Goal: Task Accomplishment & Management: Use online tool/utility

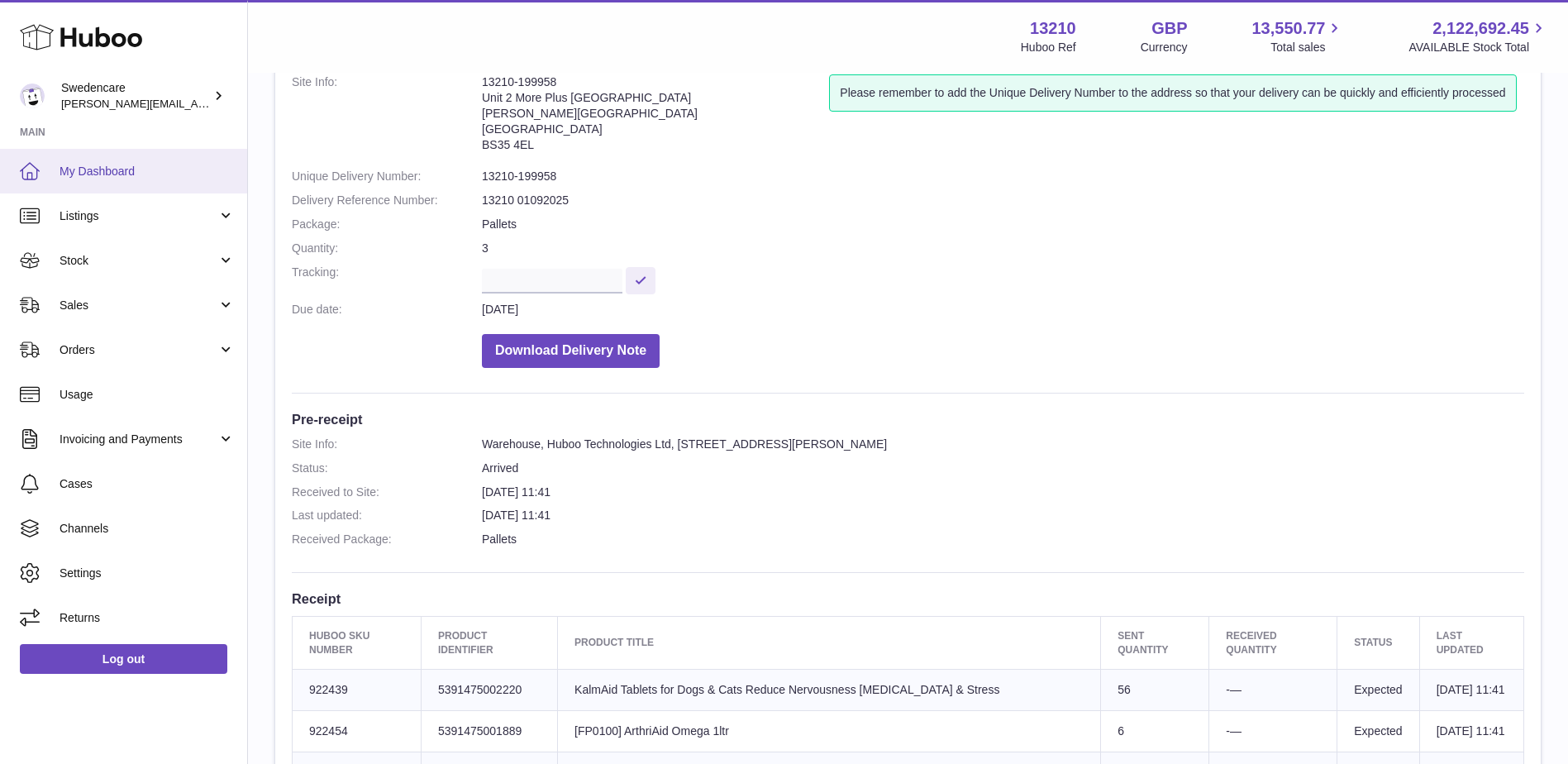
click at [106, 164] on span "My Dashboard" at bounding box center [147, 171] width 175 height 16
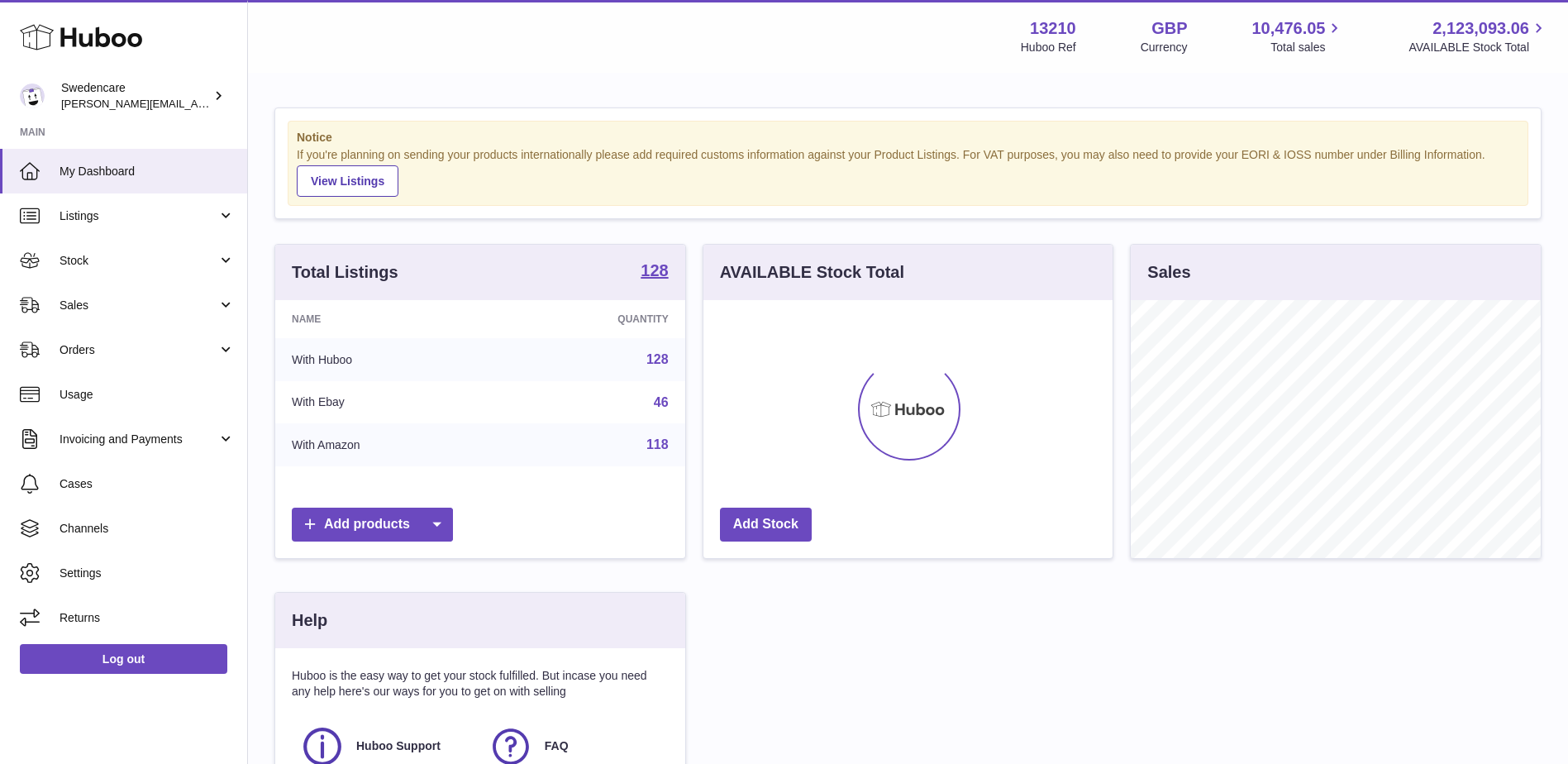
scroll to position [258, 409]
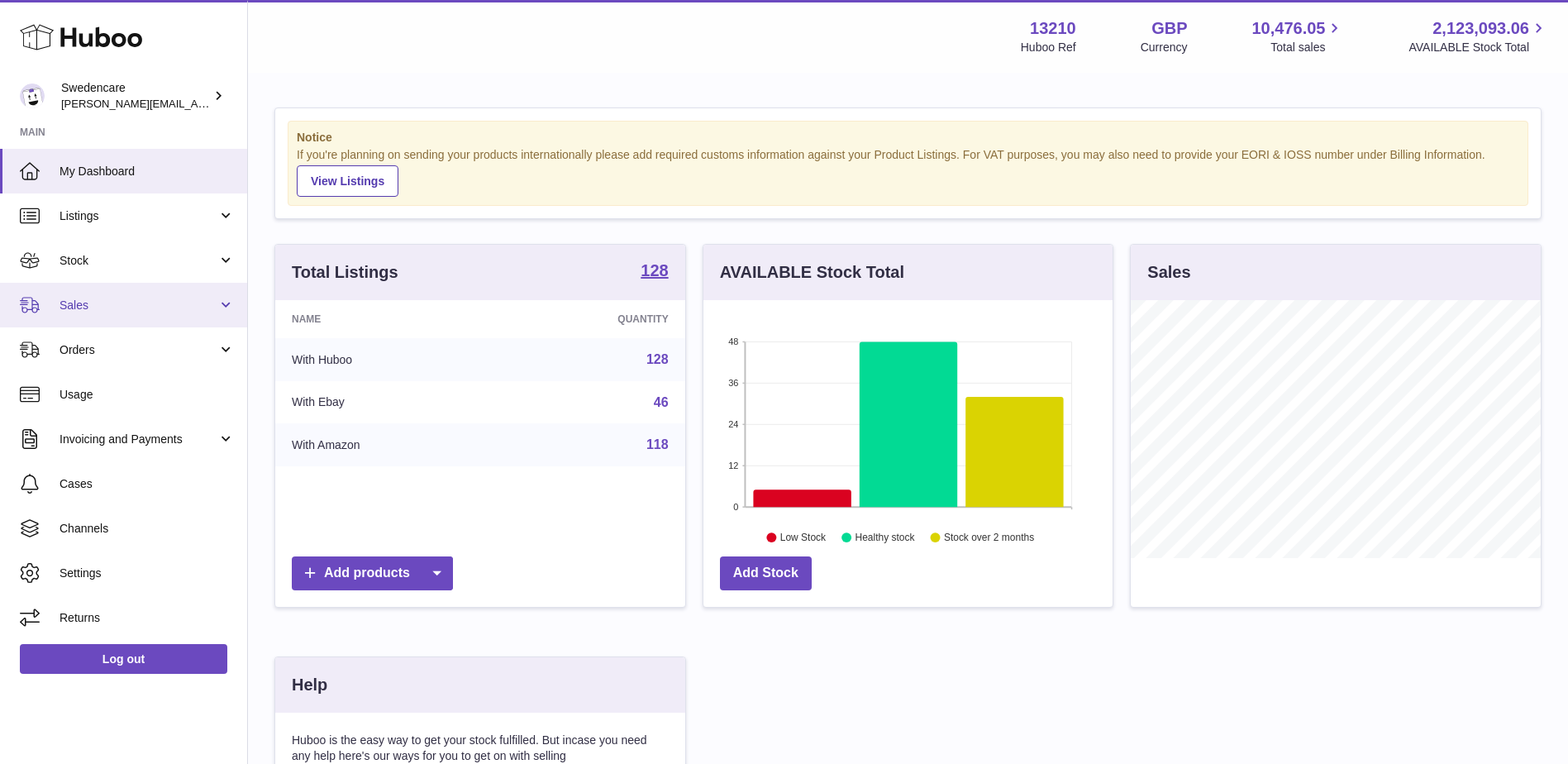
click at [83, 308] on span "Sales" at bounding box center [139, 305] width 158 height 16
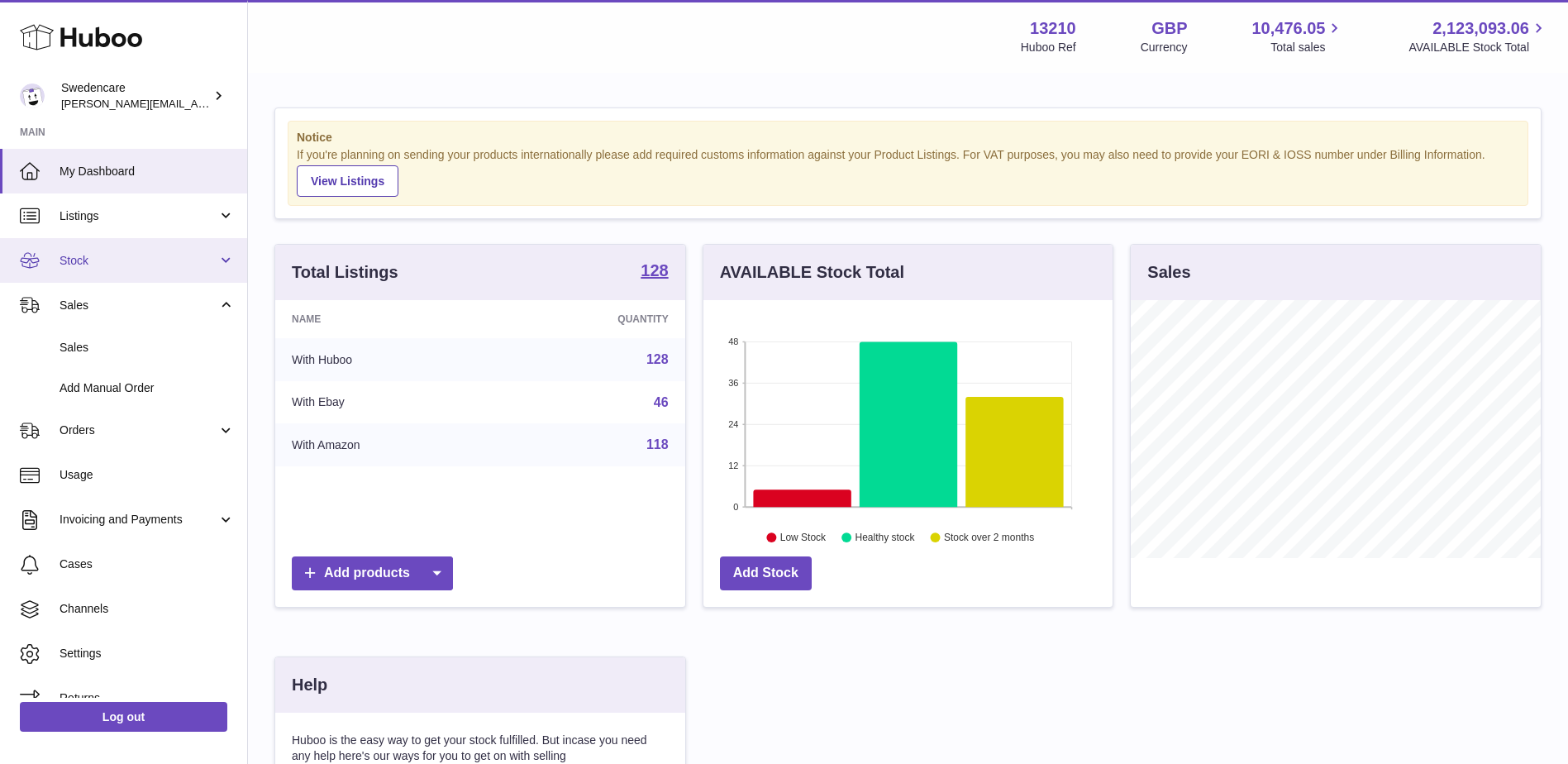
click at [83, 259] on span "Stock" at bounding box center [139, 260] width 158 height 16
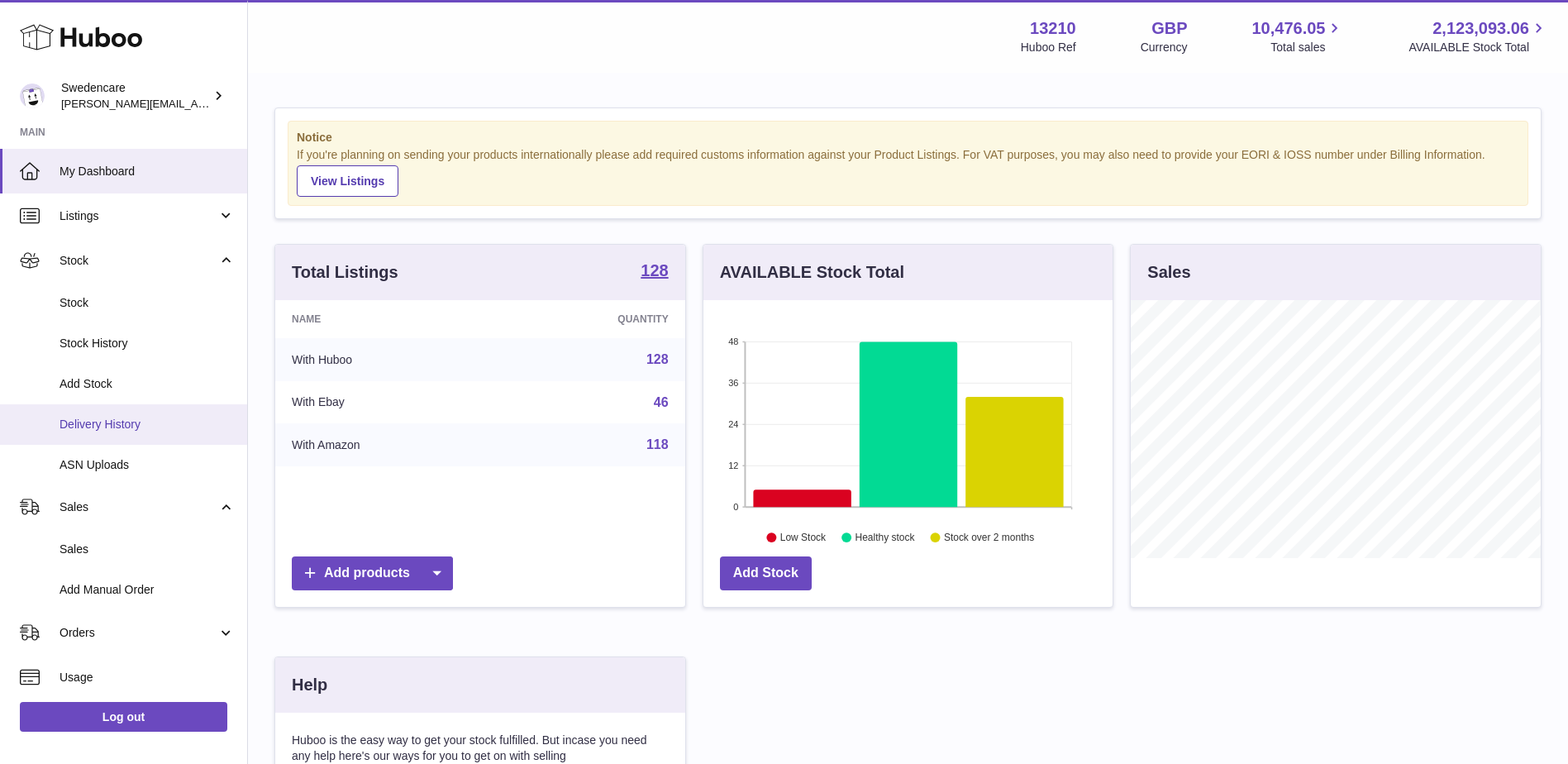
click at [75, 421] on span "Delivery History" at bounding box center [147, 425] width 175 height 16
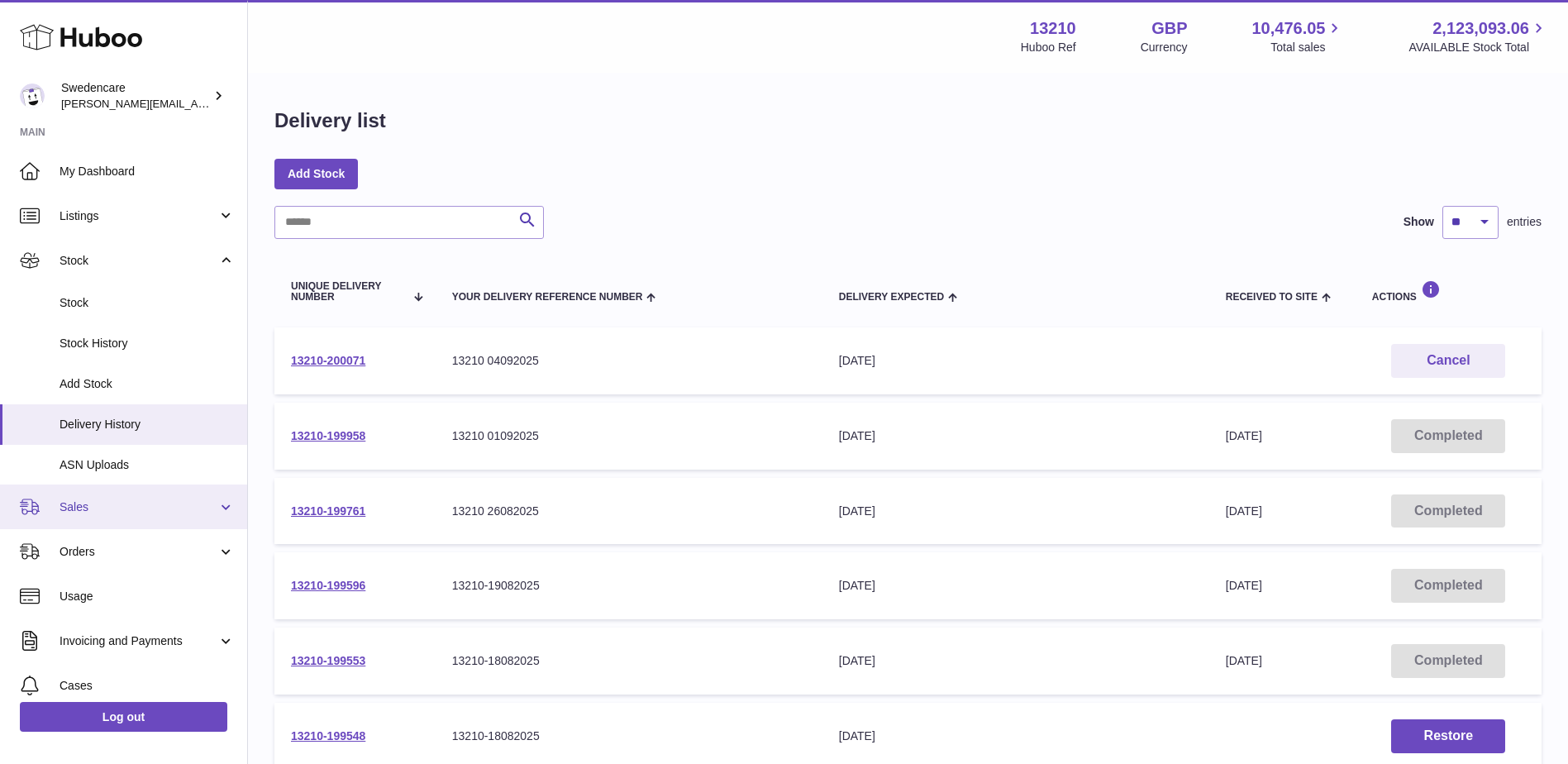
click at [80, 514] on span "Sales" at bounding box center [139, 507] width 158 height 16
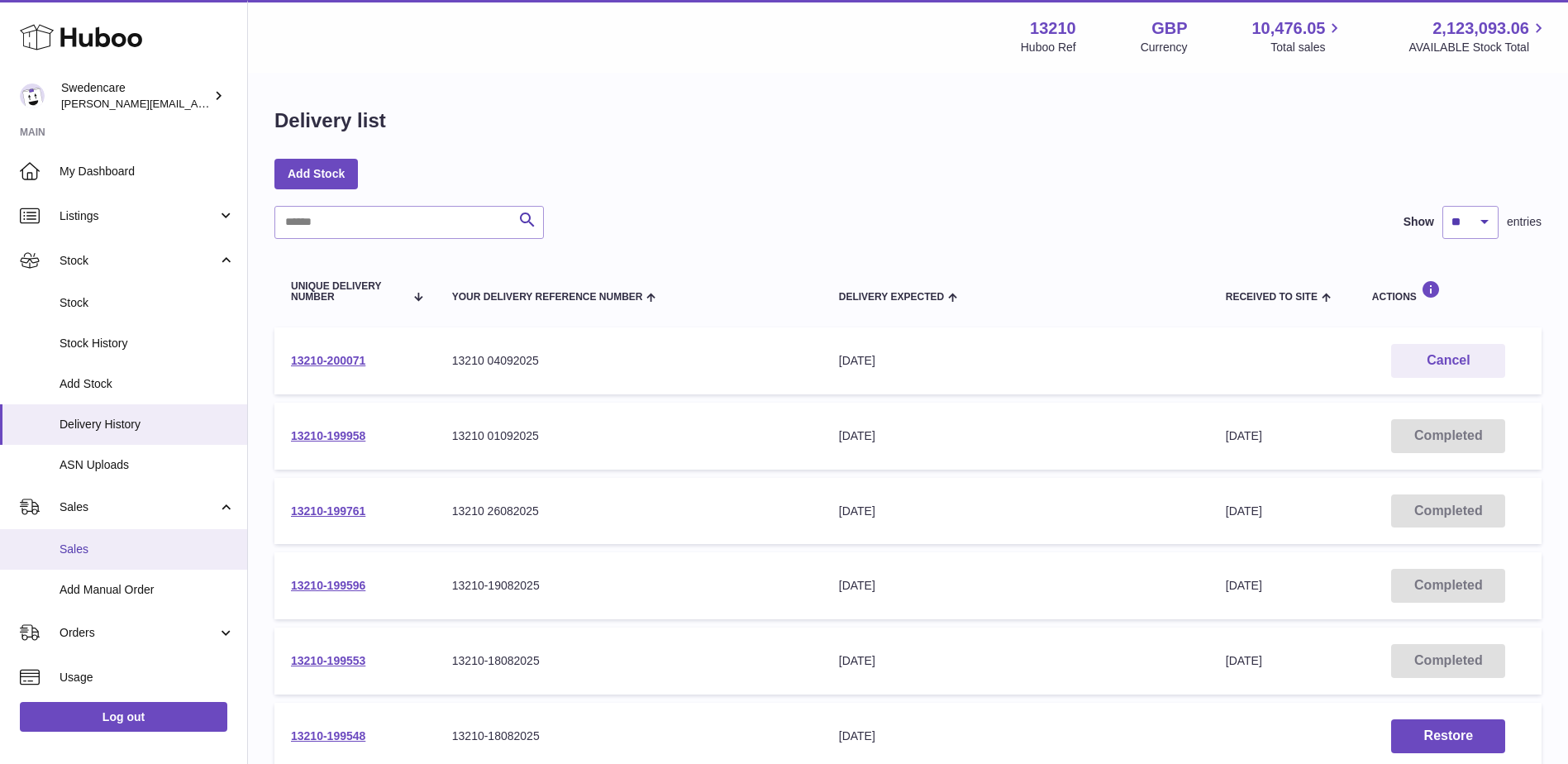
click at [77, 545] on span "Sales" at bounding box center [147, 549] width 175 height 16
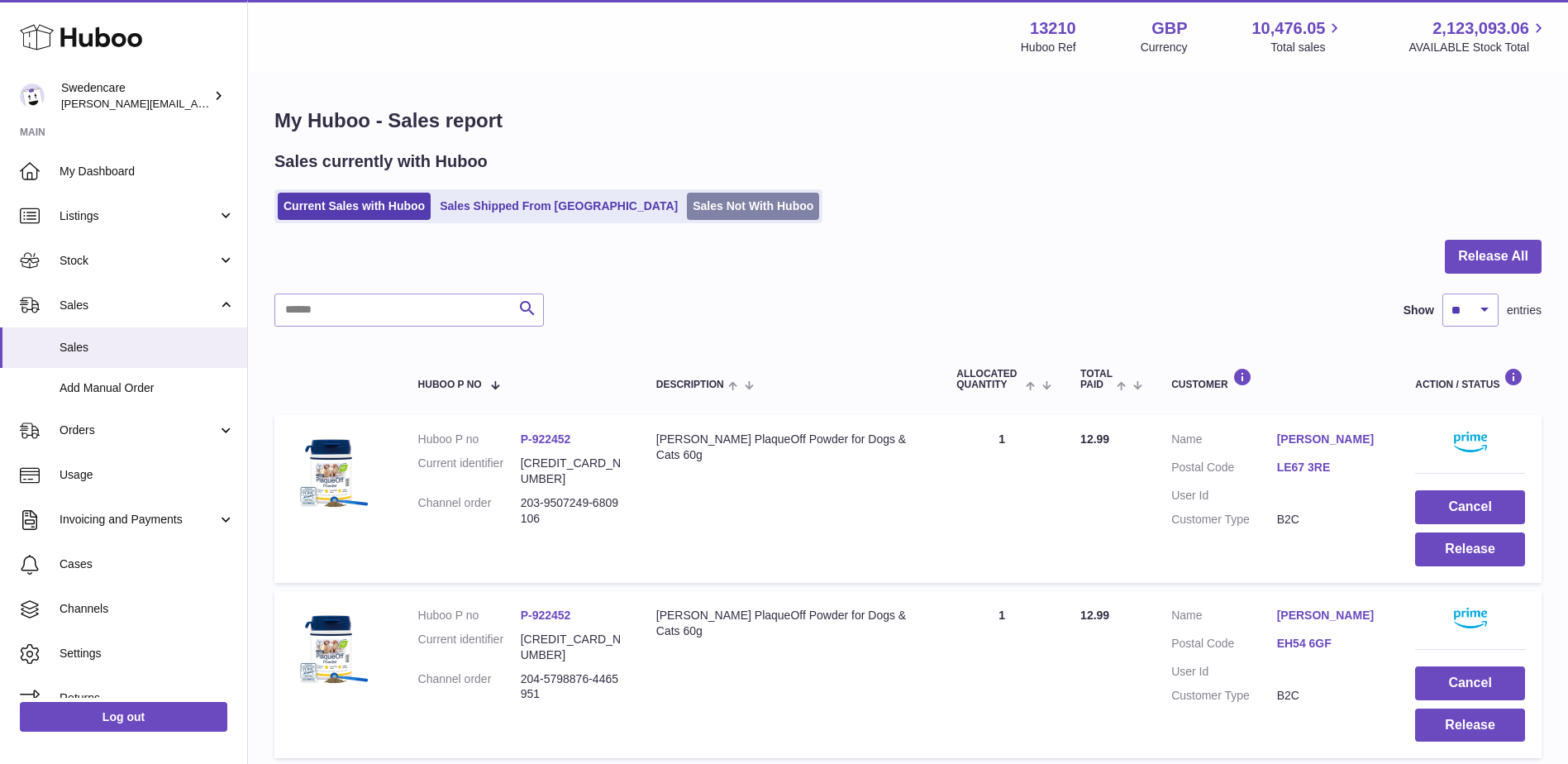
click at [695, 206] on link "Sales Not With Huboo" at bounding box center [753, 206] width 132 height 27
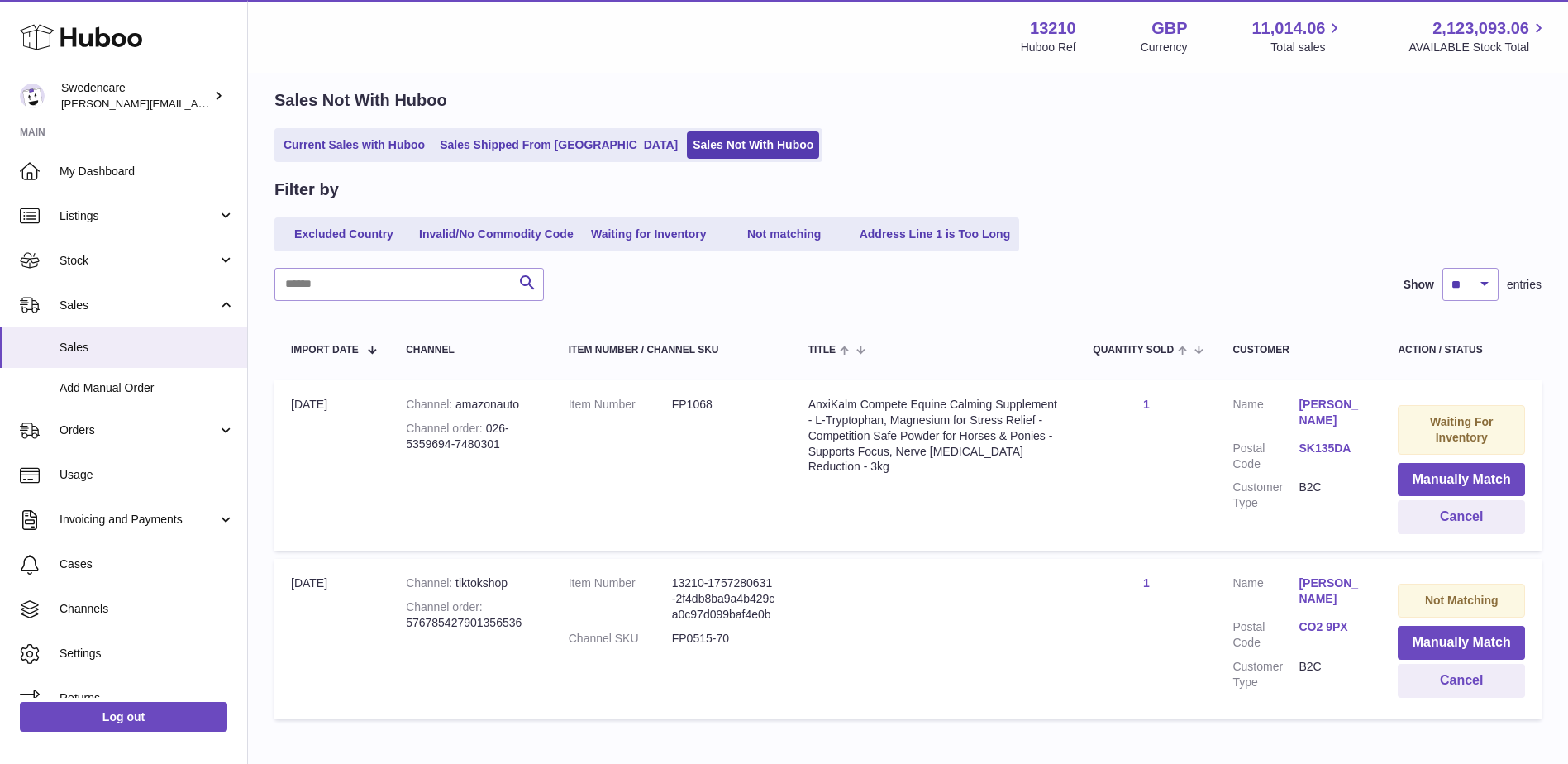
scroll to position [155, 0]
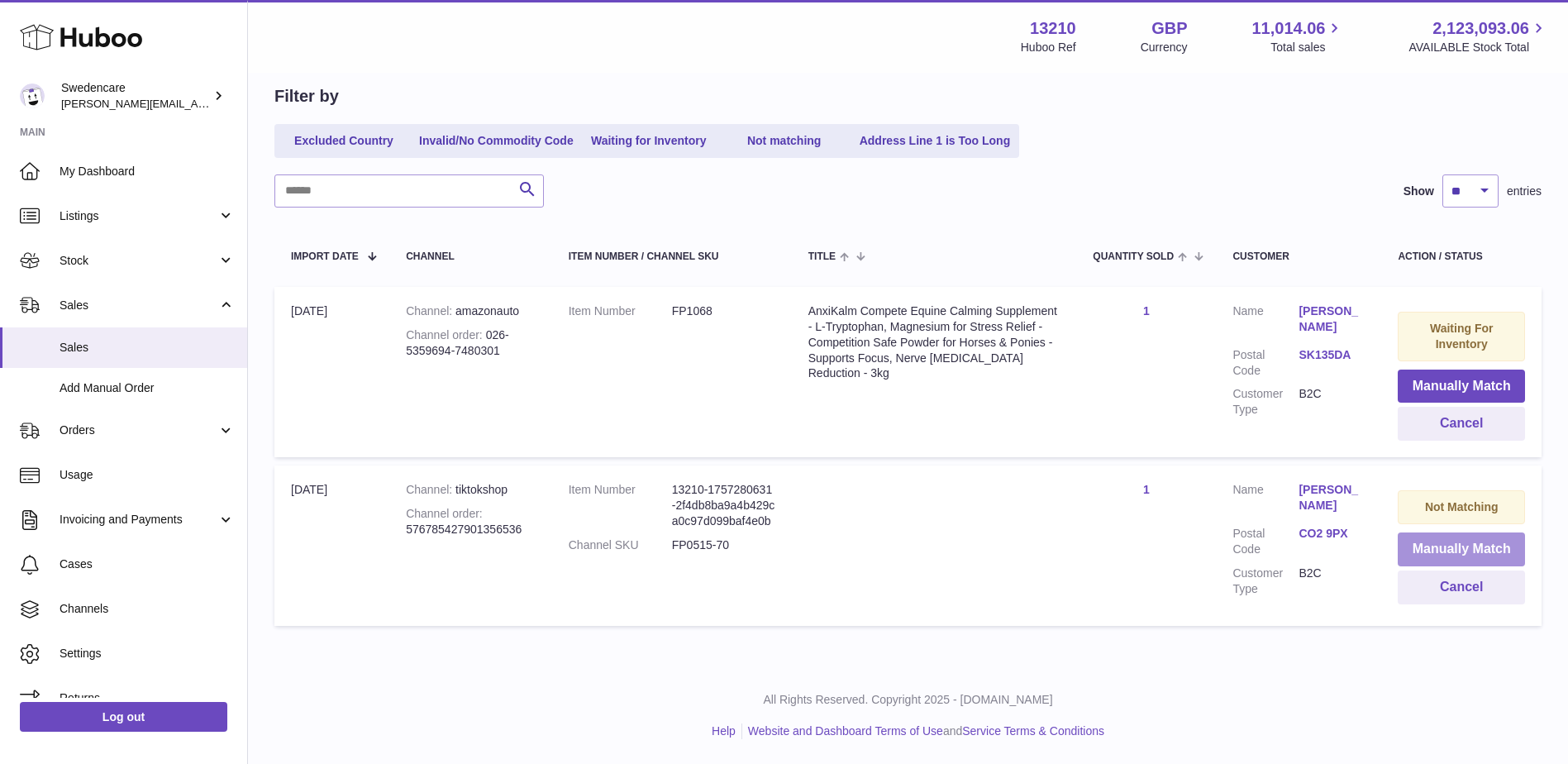
click at [1464, 555] on button "Manually Match" at bounding box center [1461, 549] width 127 height 34
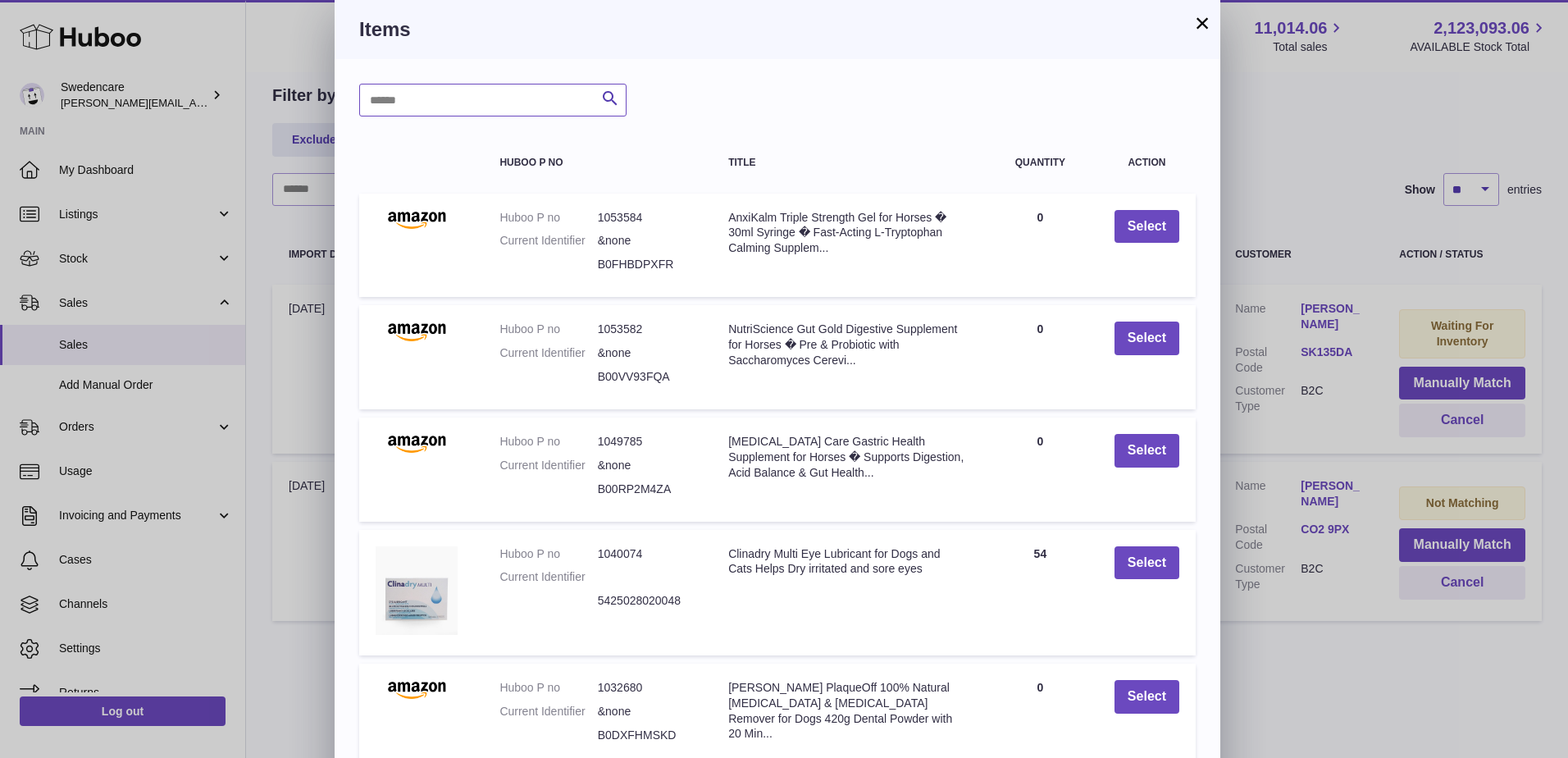
click at [461, 101] on input "text" at bounding box center [493, 99] width 267 height 33
type input "******"
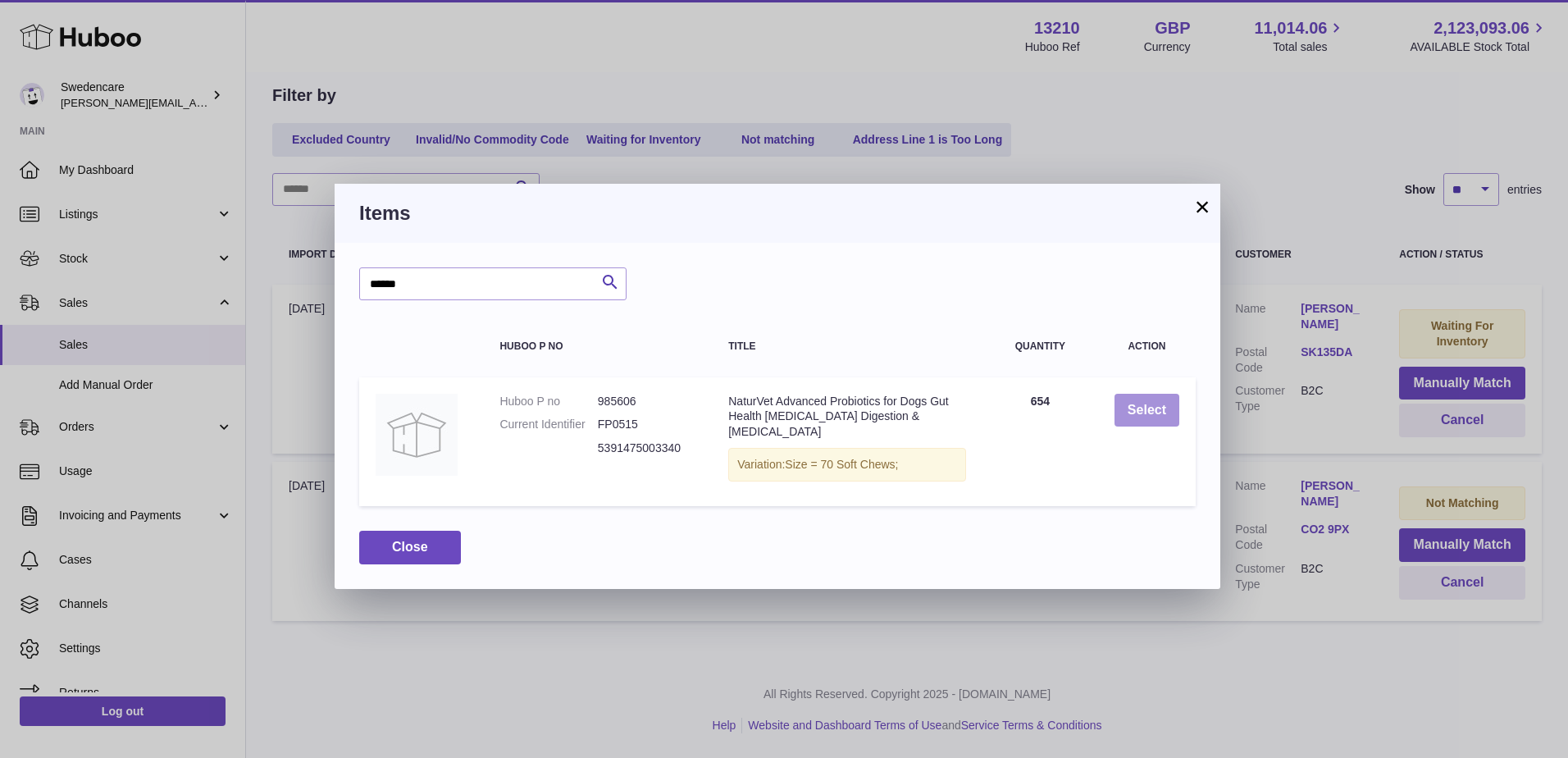
click at [1149, 414] on button "Select" at bounding box center [1147, 410] width 65 height 33
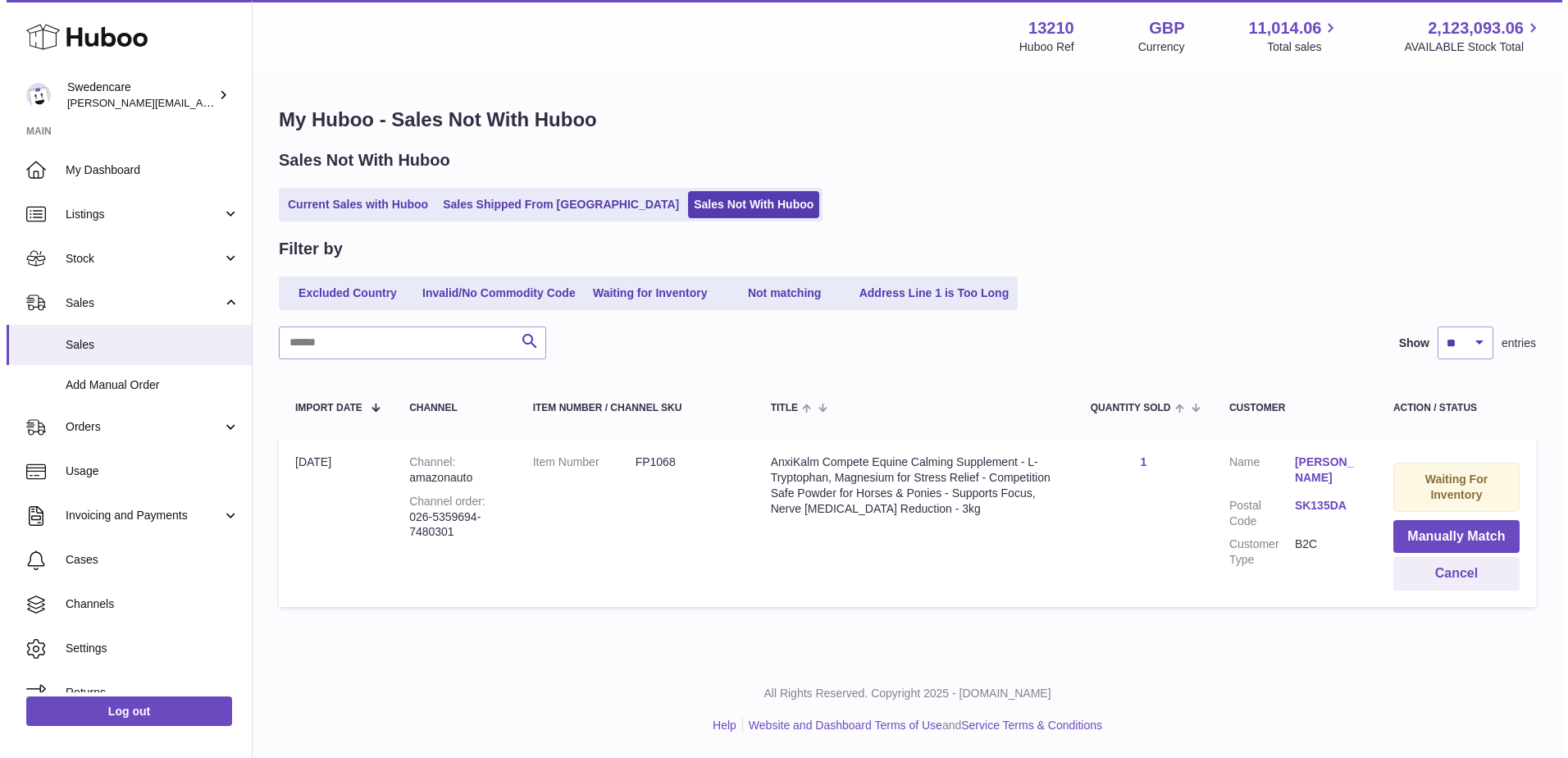
scroll to position [0, 0]
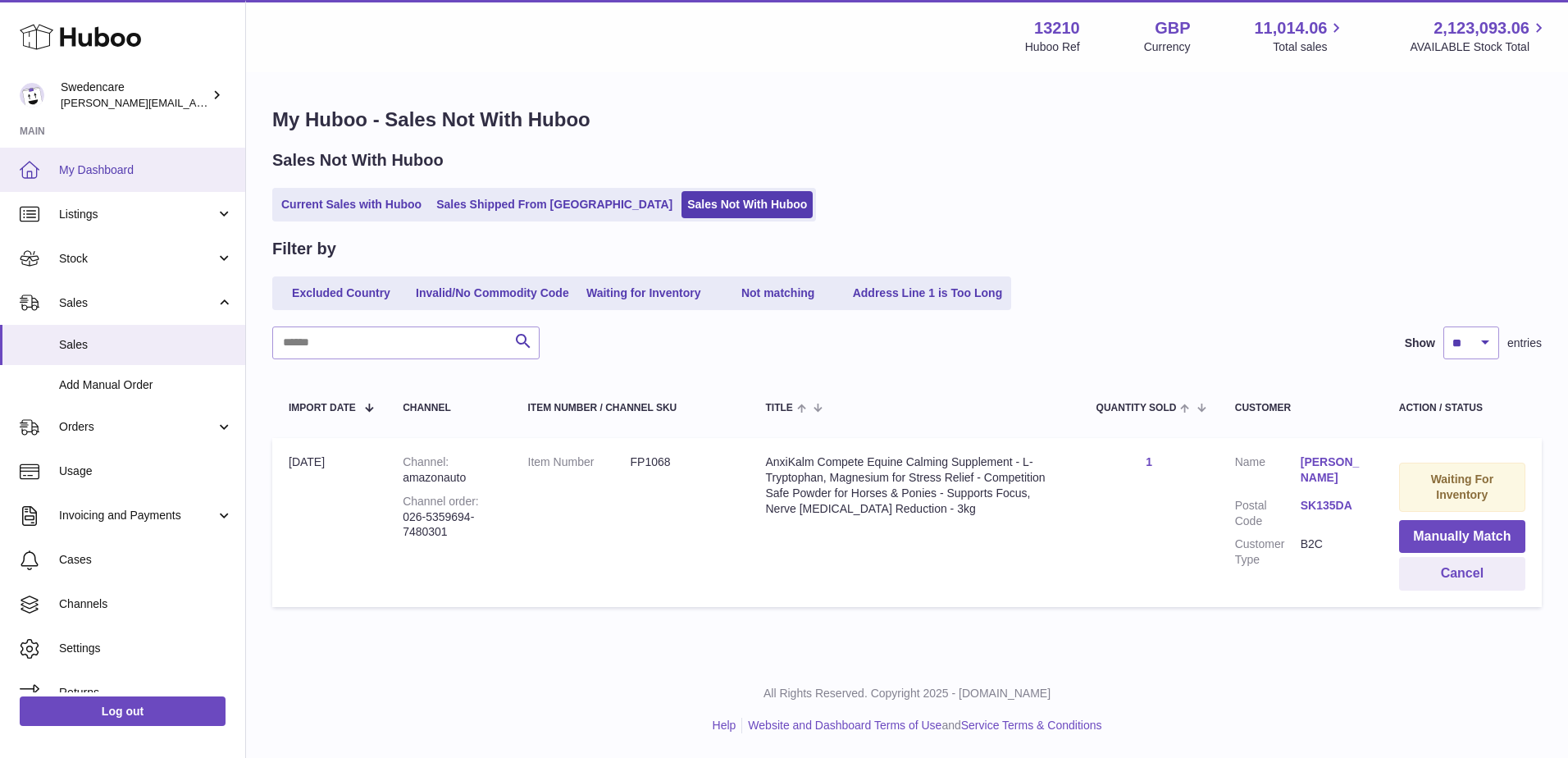
click at [96, 175] on span "My Dashboard" at bounding box center [146, 170] width 174 height 16
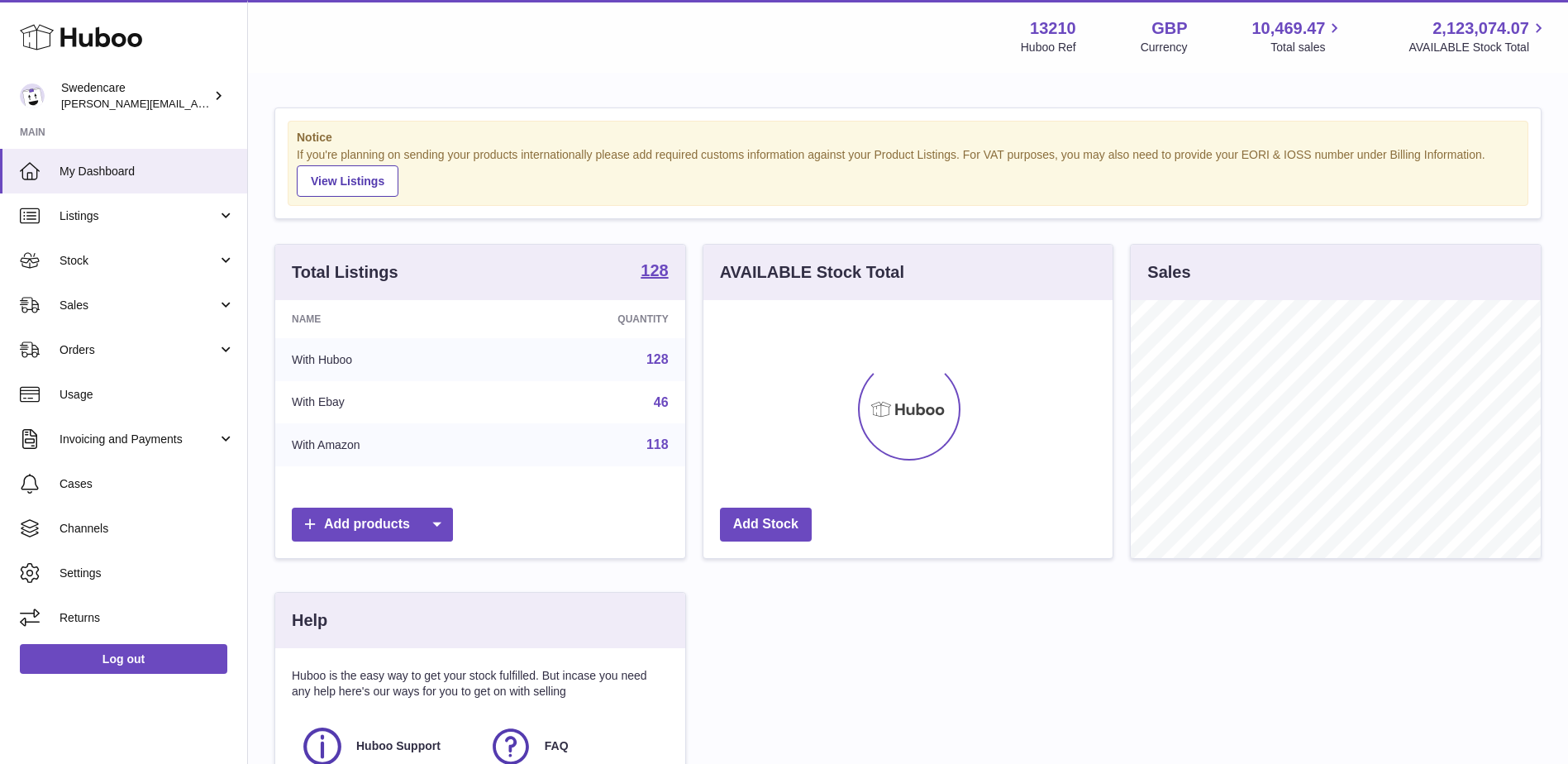
scroll to position [258, 409]
